Goal: Information Seeking & Learning: Learn about a topic

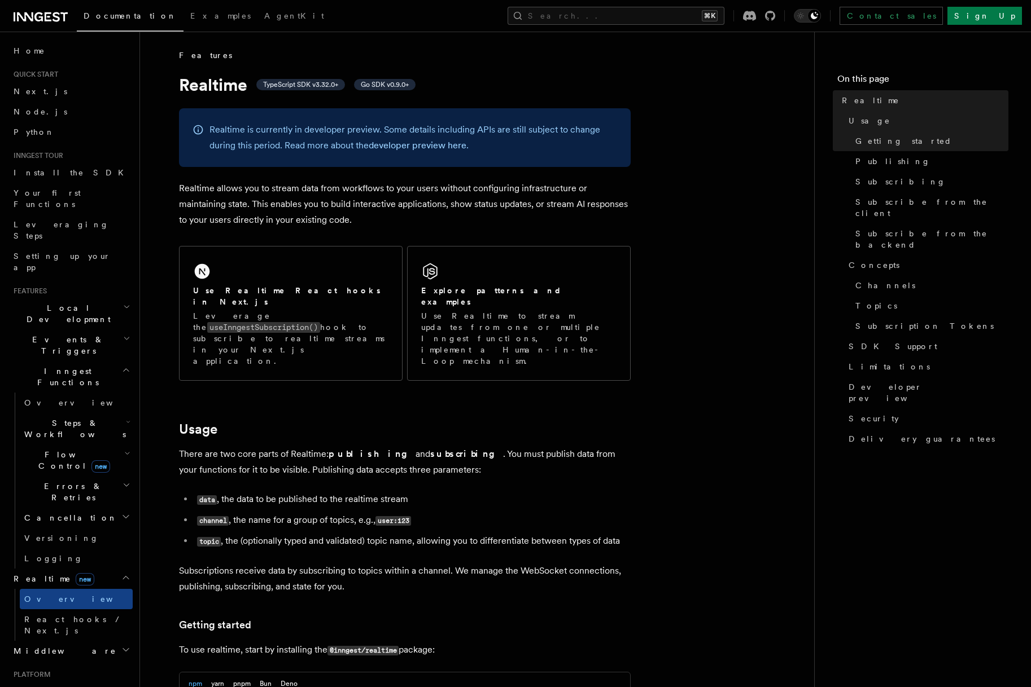
click at [322, 187] on p "Realtime allows you to stream data from workflows to your users without configu…" at bounding box center [405, 204] width 452 height 47
click at [871, 361] on span "Limitations" at bounding box center [888, 366] width 81 height 11
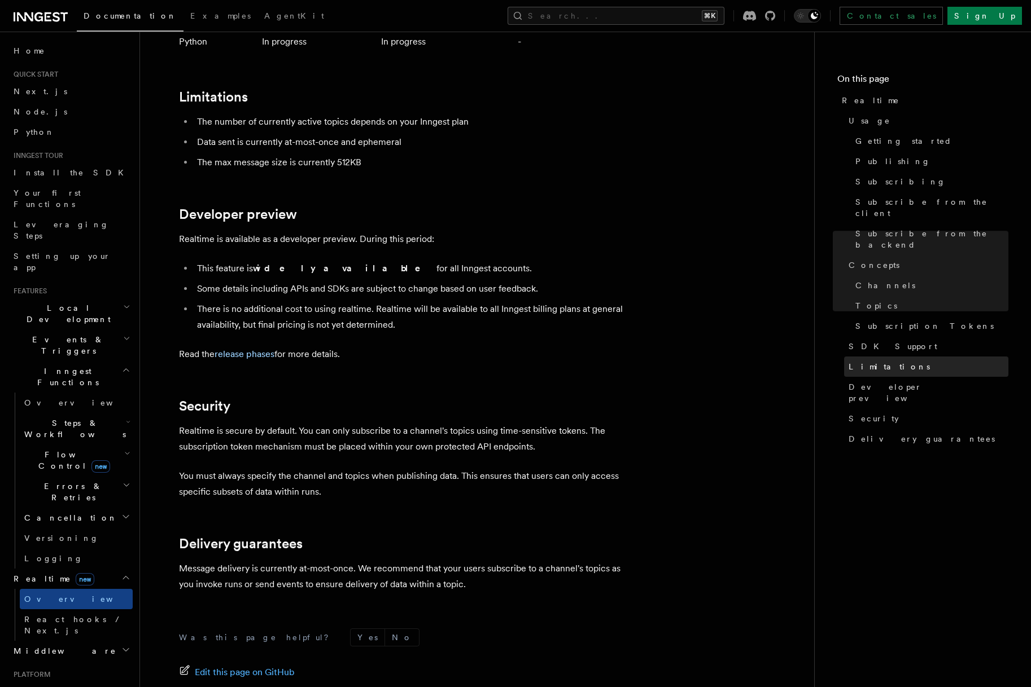
scroll to position [3518, 0]
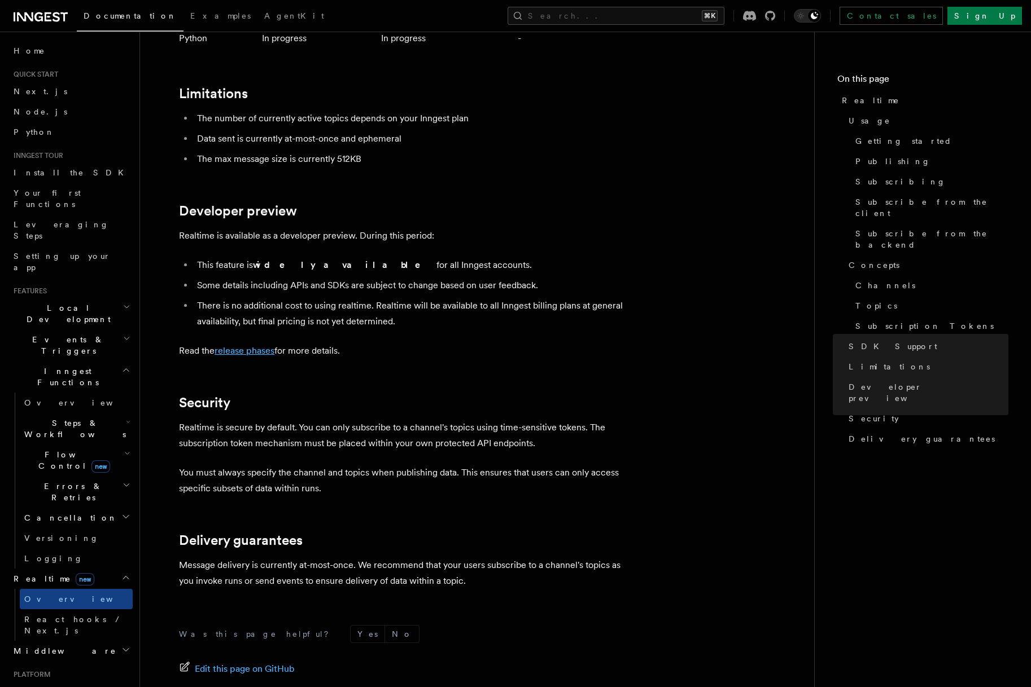
click at [230, 345] on link "release phases" at bounding box center [244, 350] width 60 height 11
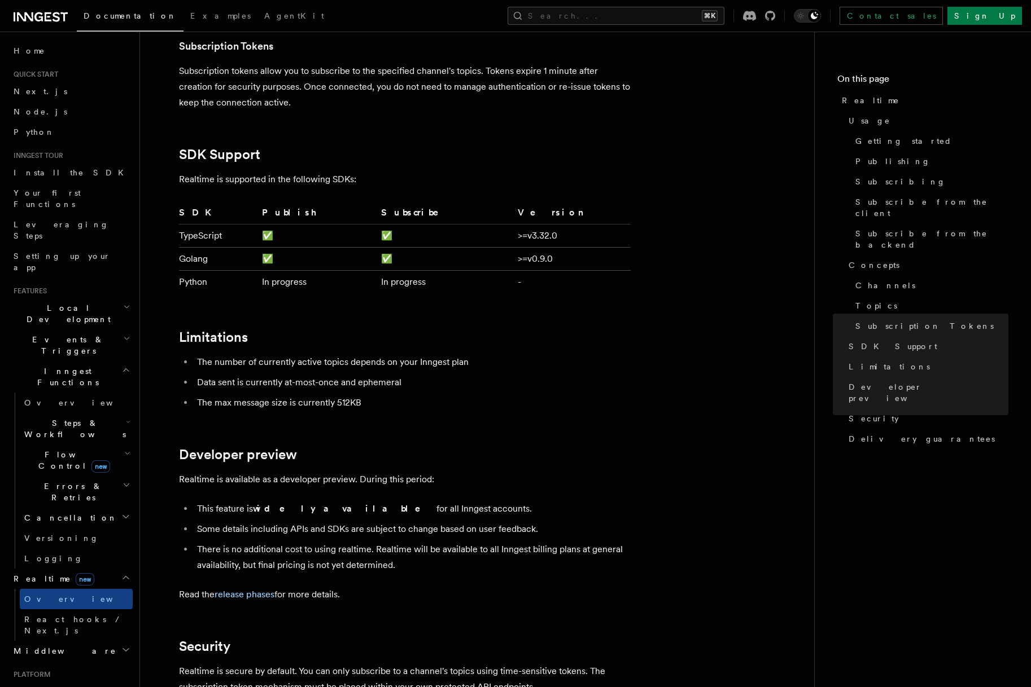
scroll to position [3145, 0]
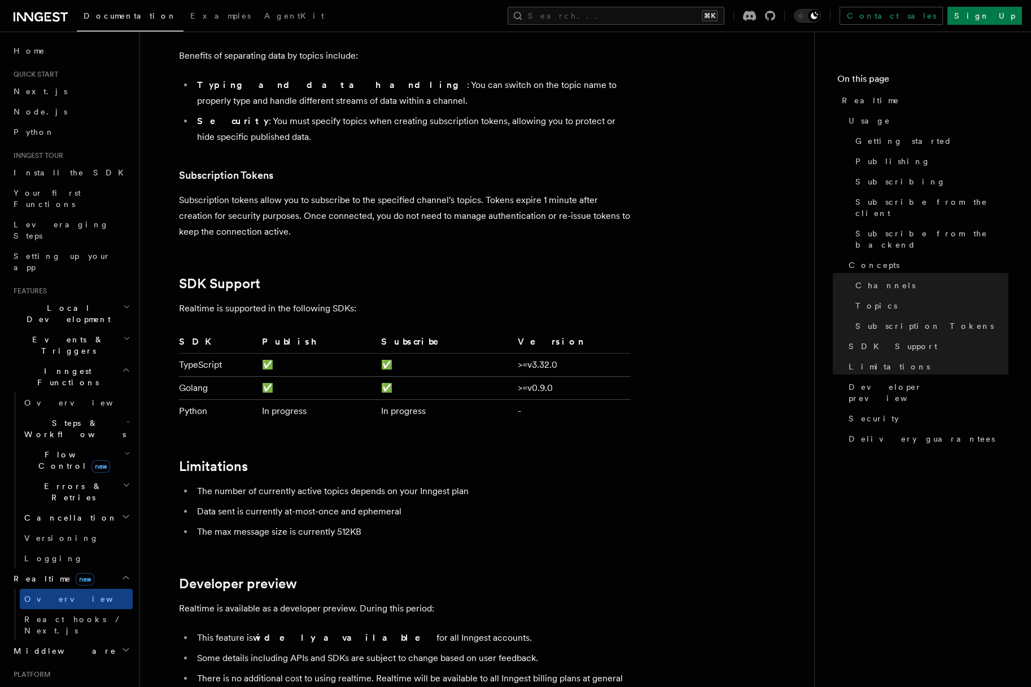
click at [402, 276] on h2 "SDK Support" at bounding box center [405, 284] width 452 height 16
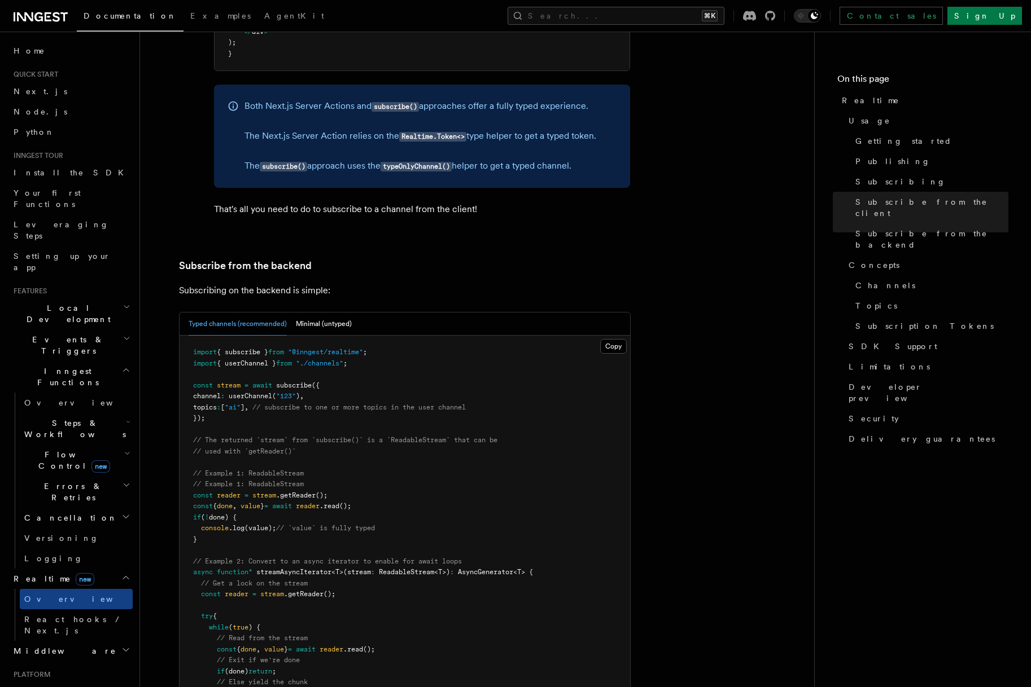
scroll to position [1985, 0]
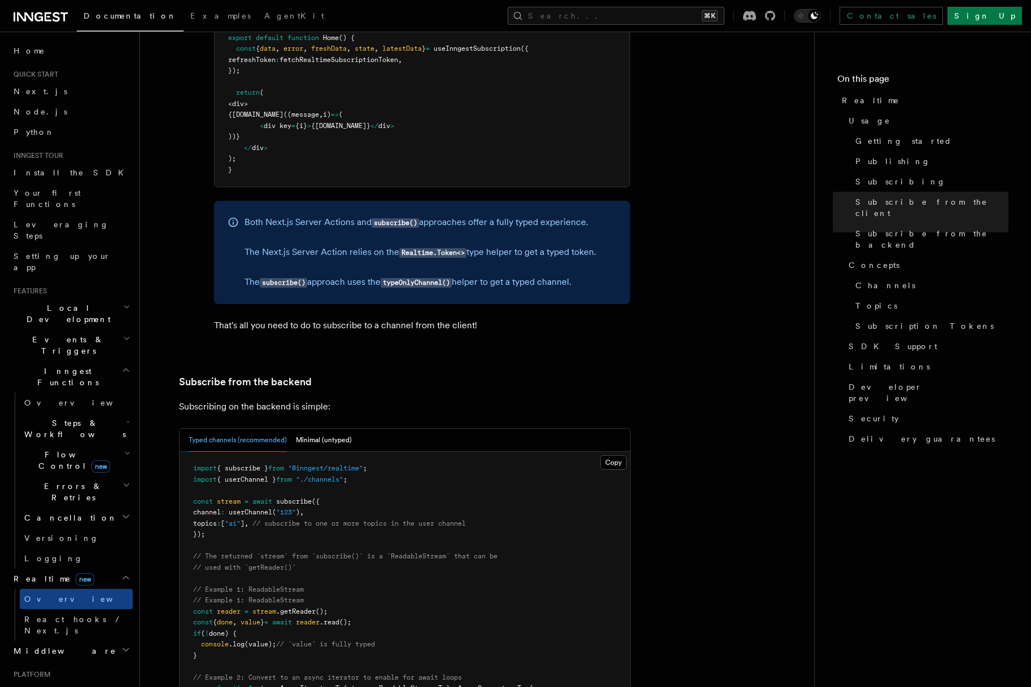
click at [380, 364] on article "Features Realtime TypeScript SDK v3.32.0+ Go SDK v0.9.0+ Realtime is currently …" at bounding box center [477, 204] width 638 height 4281
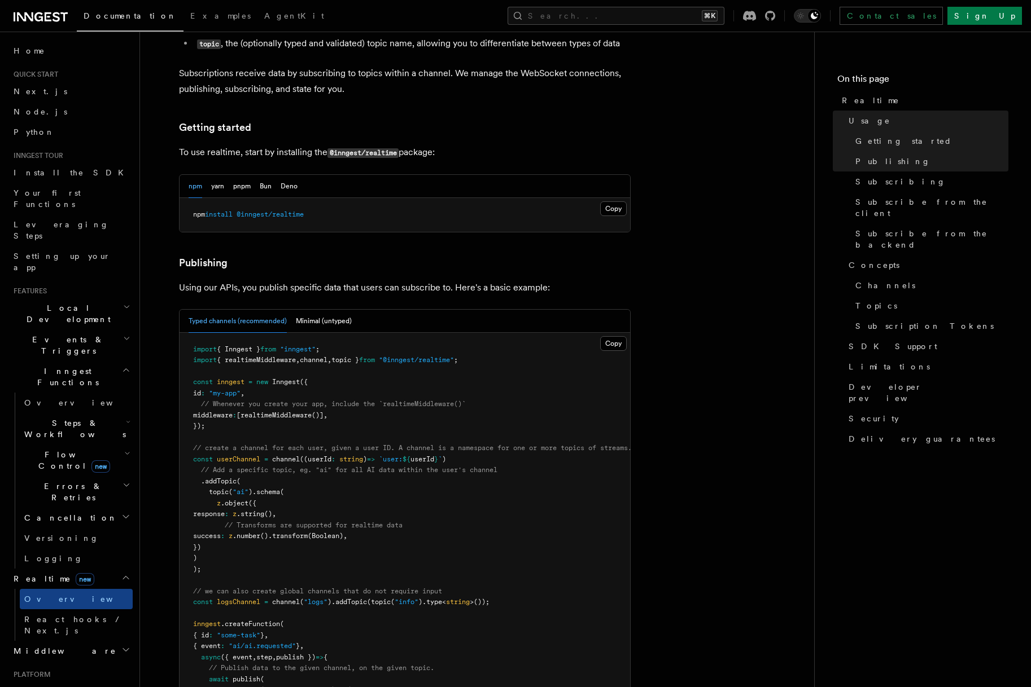
scroll to position [0, 0]
